Goal: Information Seeking & Learning: Learn about a topic

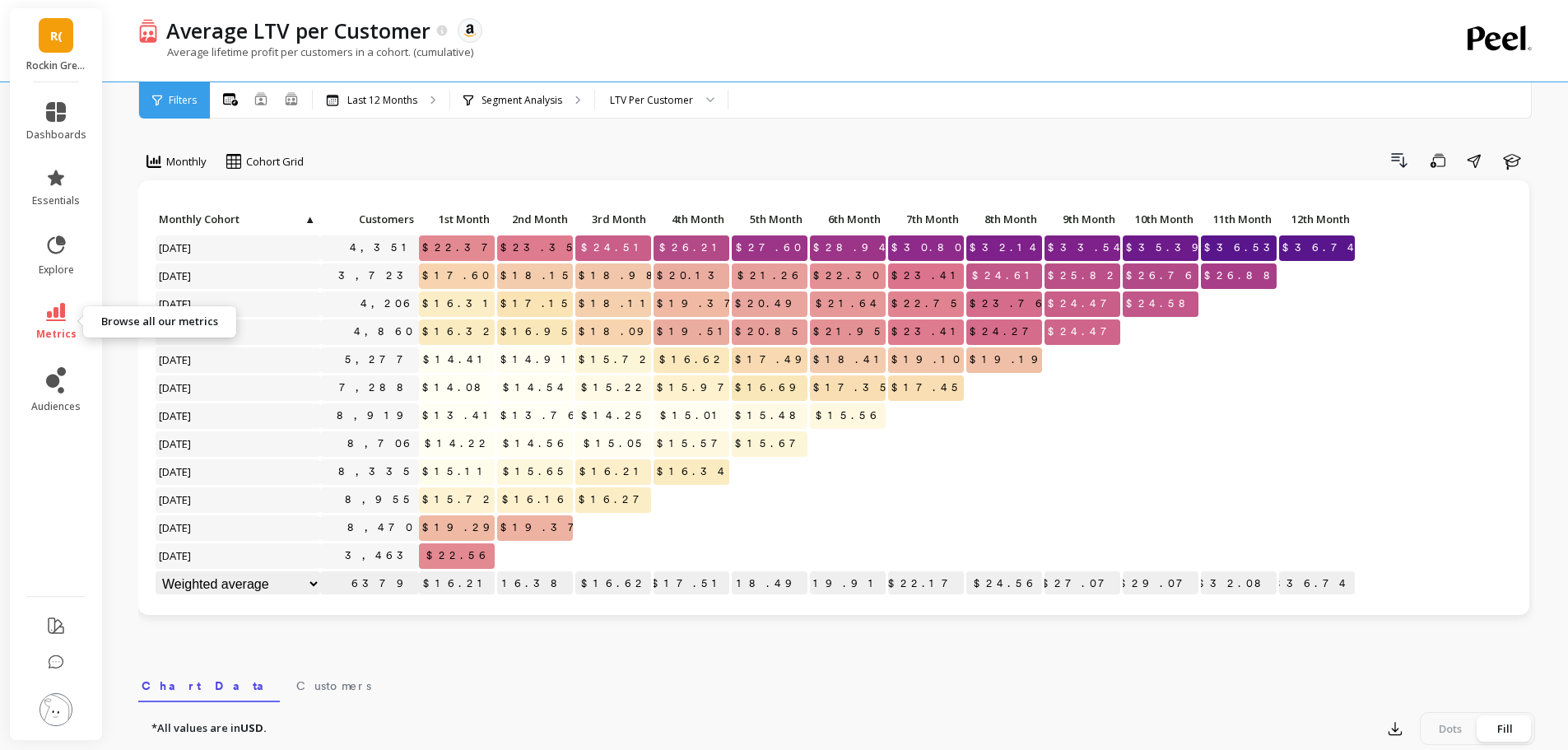
click at [59, 324] on link "metrics" at bounding box center [56, 321] width 60 height 38
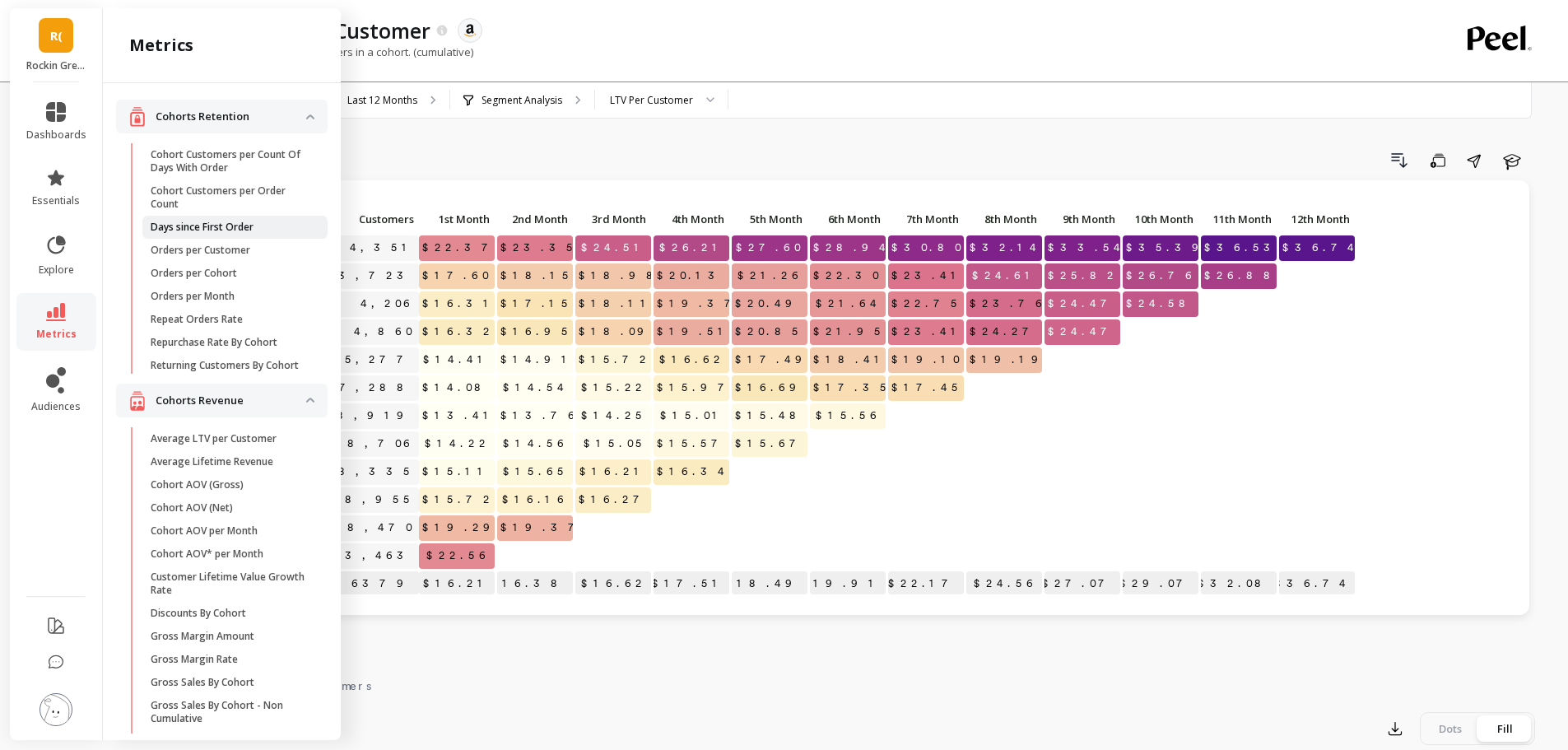
click at [263, 228] on span "Days since First Order" at bounding box center [229, 227] width 157 height 13
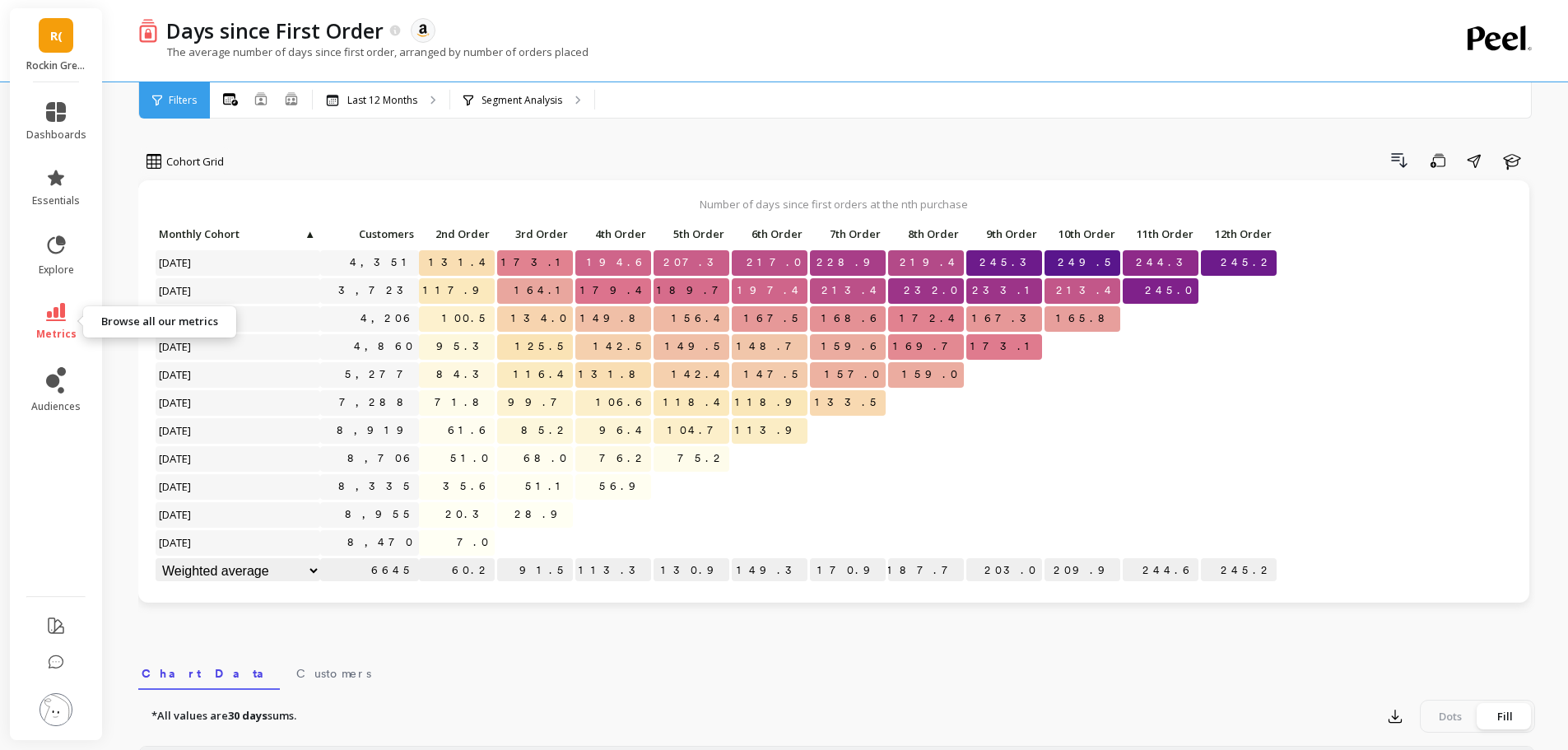
click at [64, 321] on link "metrics" at bounding box center [56, 321] width 60 height 38
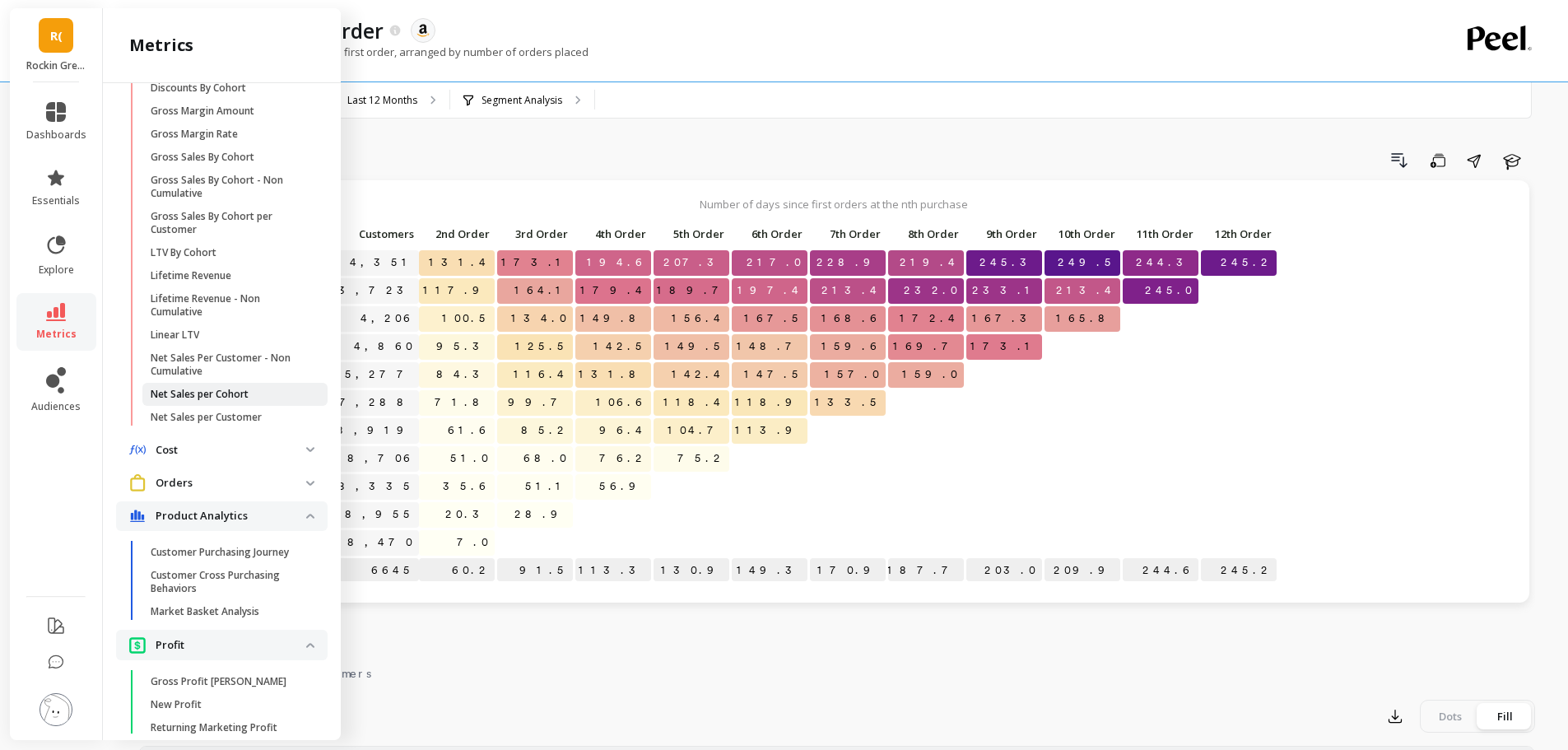
scroll to position [527, 0]
click at [291, 490] on p "Orders" at bounding box center [231, 481] width 151 height 17
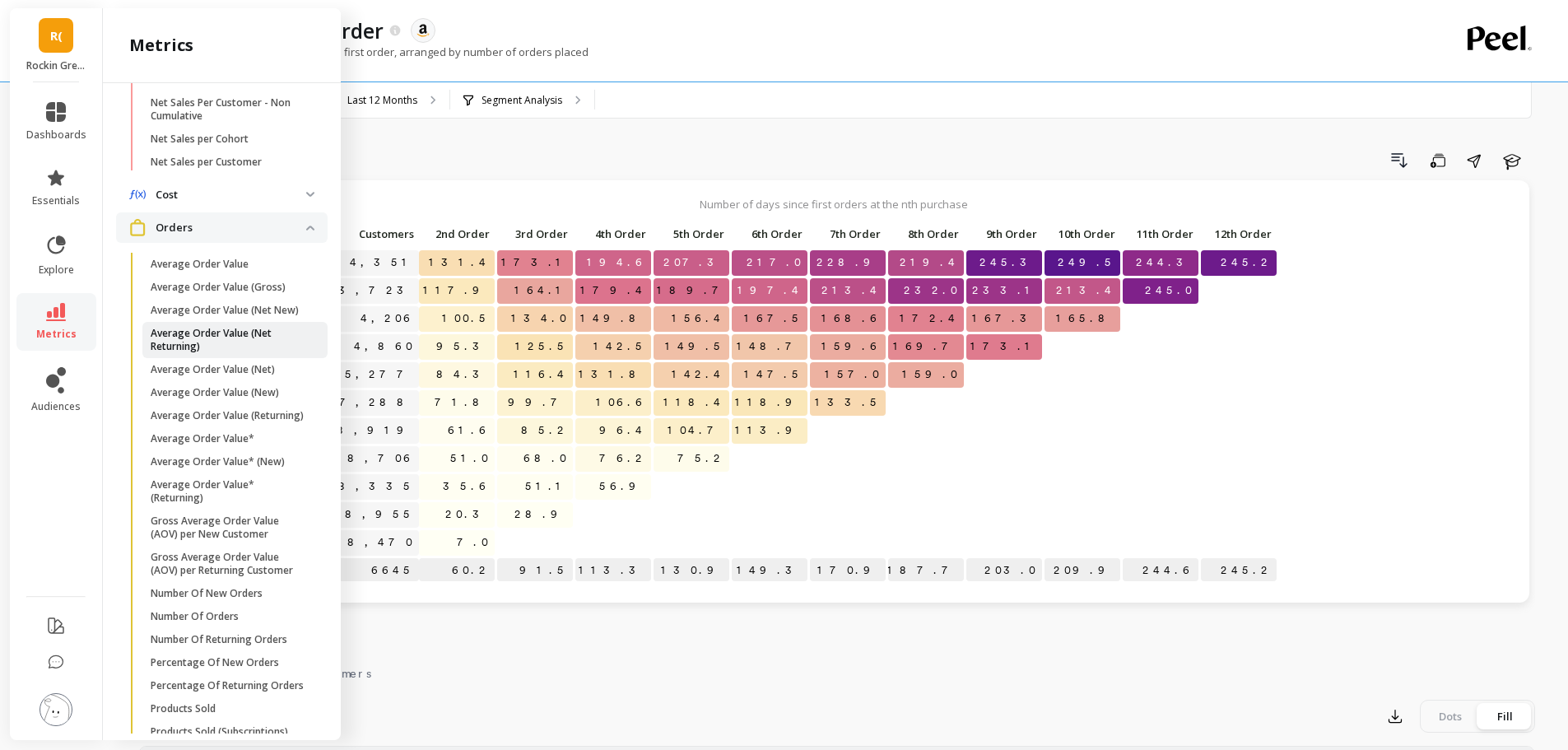
scroll to position [782, 0]
click at [185, 599] on p "Number Of New Orders" at bounding box center [206, 592] width 111 height 13
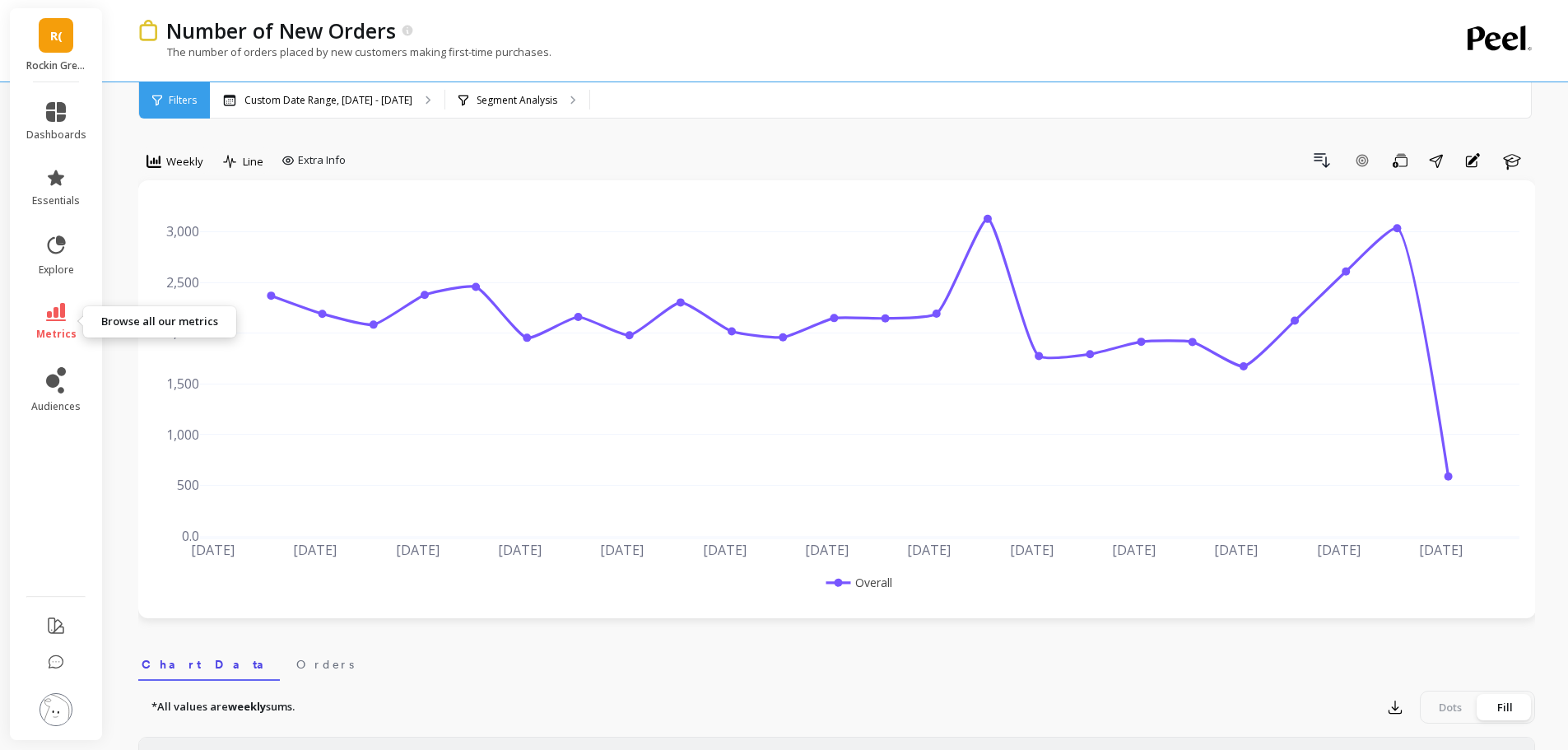
click at [56, 322] on link "metrics" at bounding box center [56, 321] width 60 height 38
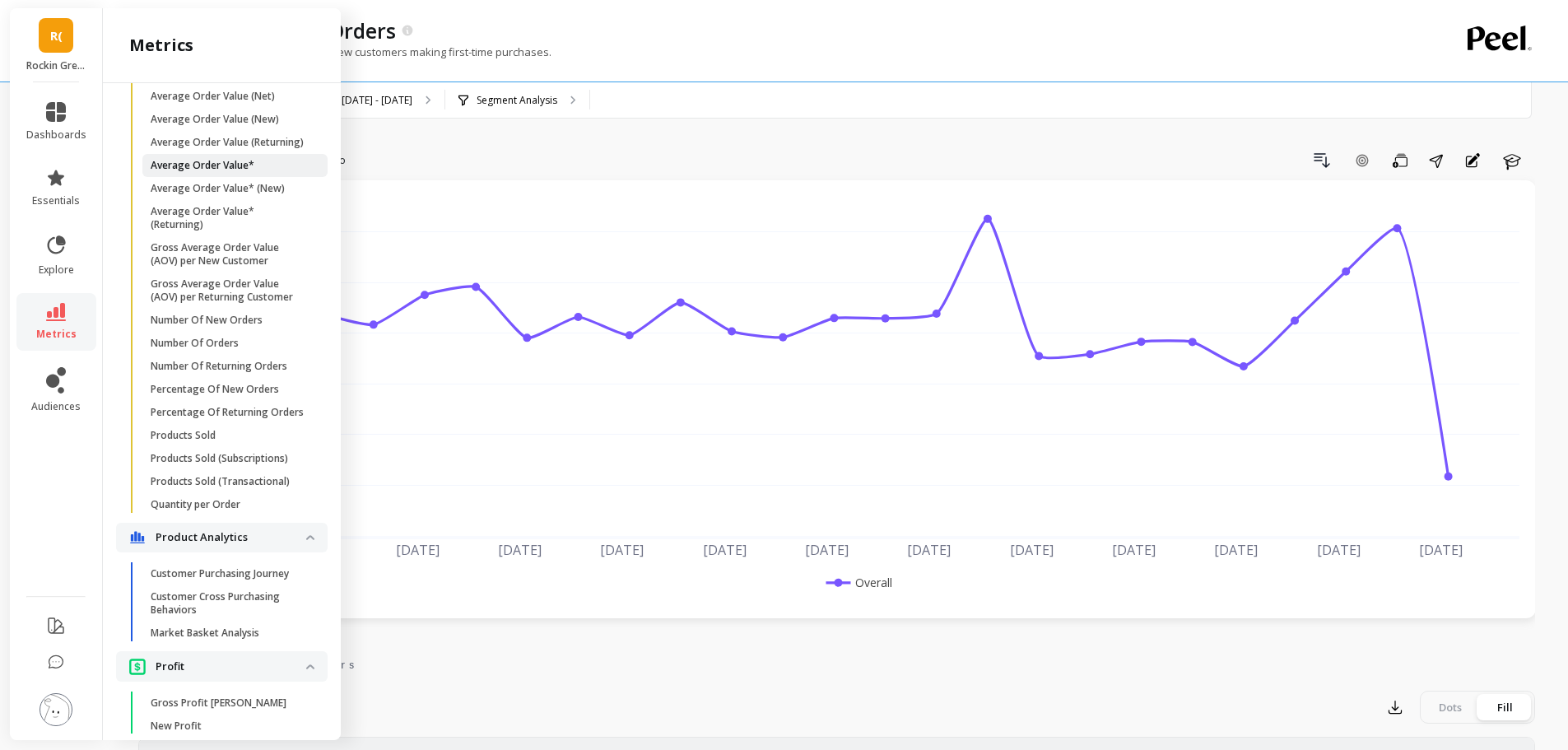
scroll to position [1055, 0]
click at [255, 349] on span "Number Of Orders" at bounding box center [229, 342] width 157 height 13
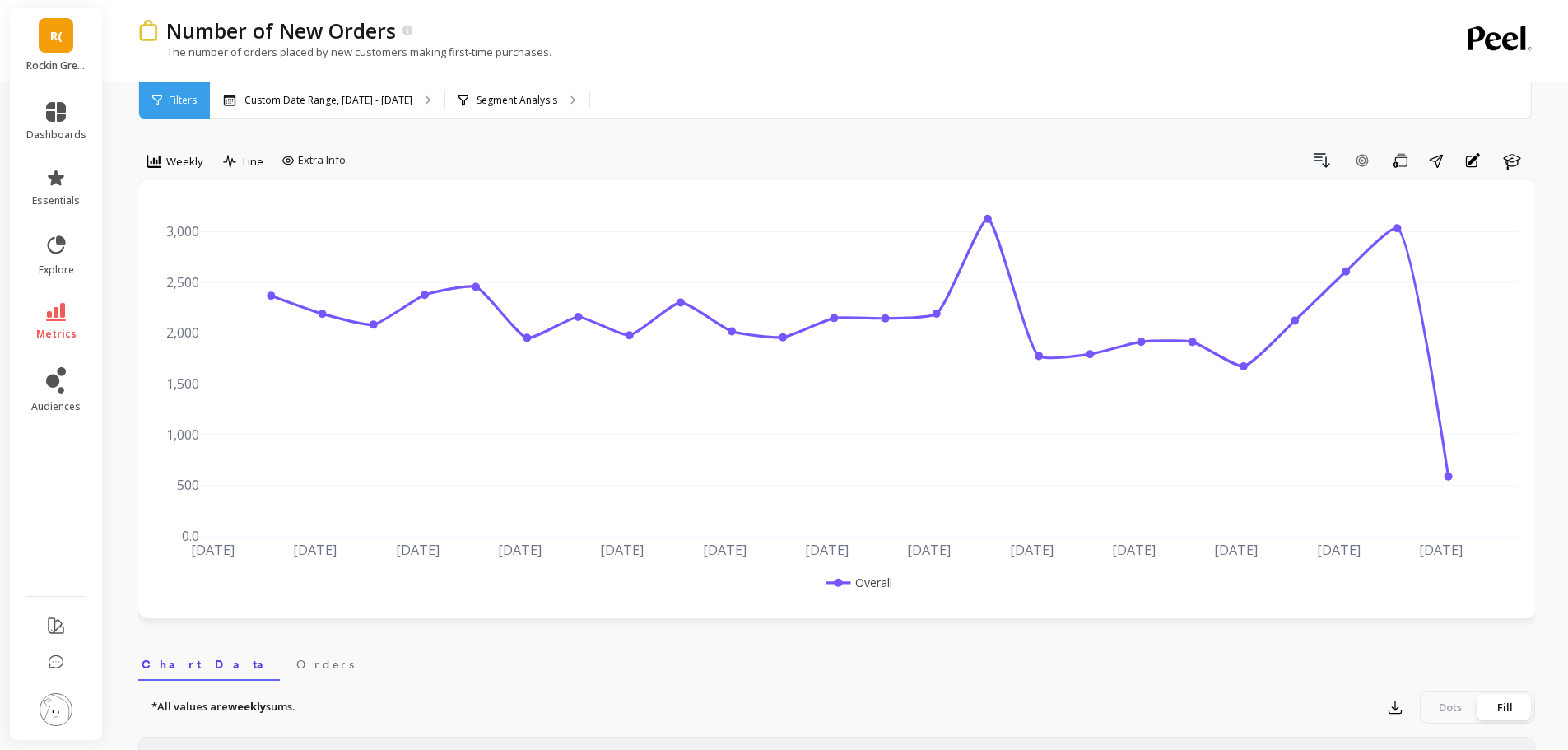
click at [1145, 676] on nav "Chart Data Orders" at bounding box center [836, 661] width 1397 height 38
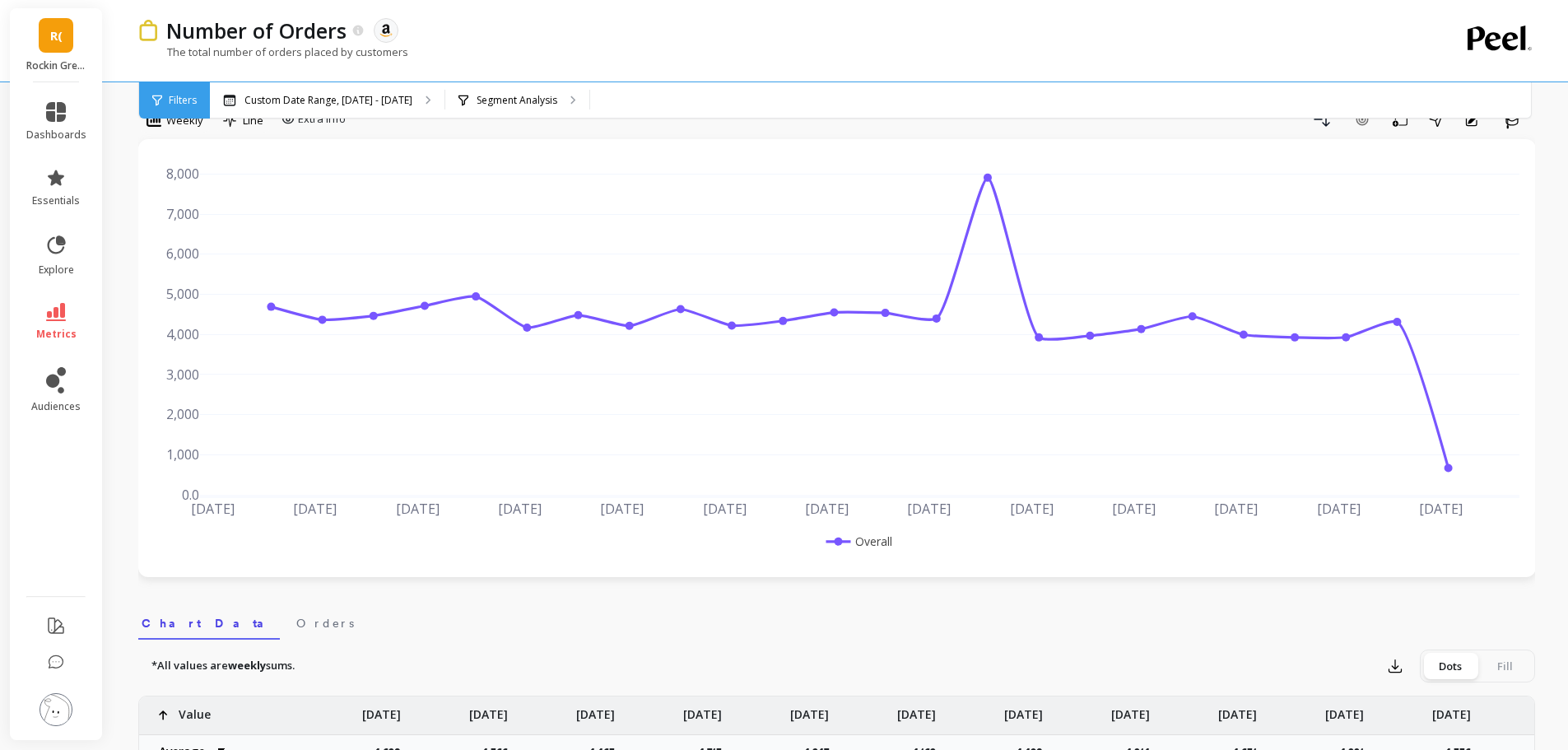
scroll to position [401, 0]
